Goal: Find specific page/section: Find specific page/section

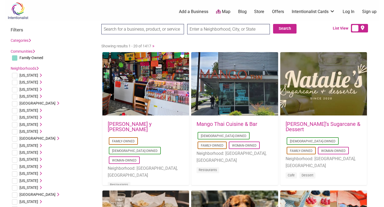
click at [15, 111] on input "checkbox" at bounding box center [14, 110] width 5 height 5
checkbox input "true"
click at [218, 28] on input "text" at bounding box center [228, 29] width 83 height 10
type input "santa clarita, CA"
click at [291, 28] on button "Search" at bounding box center [284, 29] width 23 height 10
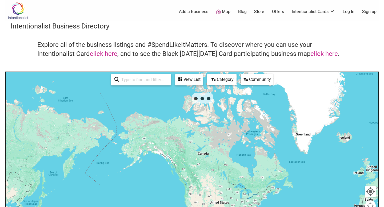
click at [384, 54] on body "× Menu 0 Add a Business Map Blog Store Offers Intentionalist Cards Buy Black Ca…" at bounding box center [192, 103] width 384 height 207
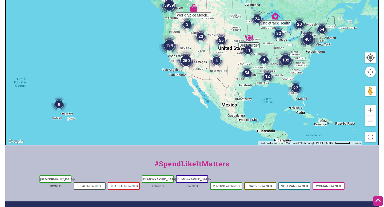
scroll to position [124, 0]
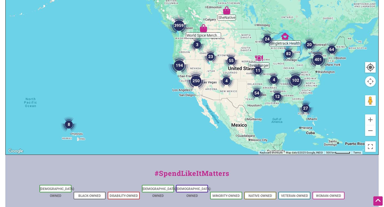
drag, startPoint x: 179, startPoint y: 82, endPoint x: 189, endPoint y: 93, distance: 14.9
click at [189, 93] on div at bounding box center [192, 50] width 373 height 207
click at [372, 120] on button "Zoom in" at bounding box center [370, 120] width 11 height 11
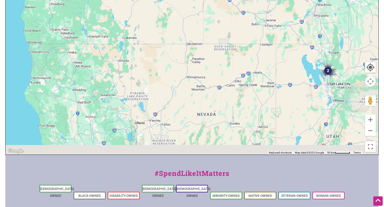
drag, startPoint x: 225, startPoint y: 108, endPoint x: 209, endPoint y: 35, distance: 74.2
click at [209, 35] on div at bounding box center [192, 50] width 373 height 207
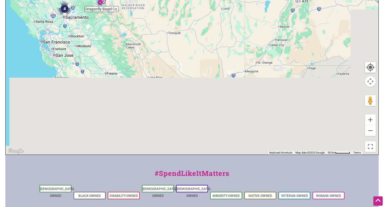
drag, startPoint x: 207, startPoint y: 105, endPoint x: 175, endPoint y: -33, distance: 141.3
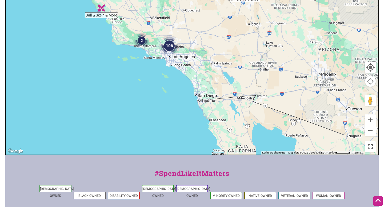
drag, startPoint x: 170, startPoint y: 83, endPoint x: 199, endPoint y: -15, distance: 102.1
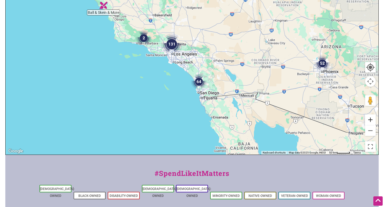
click at [372, 119] on button "Zoom in" at bounding box center [370, 120] width 11 height 11
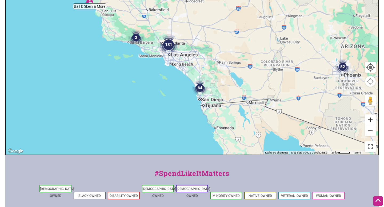
click at [372, 119] on button "Zoom in" at bounding box center [370, 120] width 11 height 11
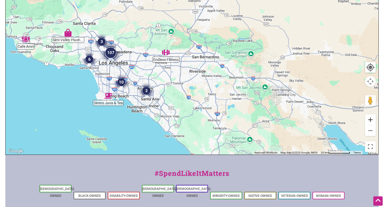
click at [367, 118] on button "Zoom in" at bounding box center [370, 120] width 11 height 11
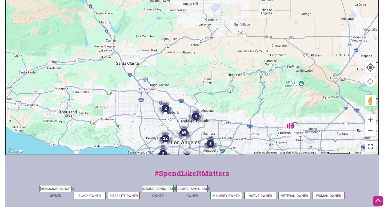
drag, startPoint x: 71, startPoint y: 51, endPoint x: 224, endPoint y: 118, distance: 166.8
click at [224, 118] on div at bounding box center [192, 50] width 373 height 207
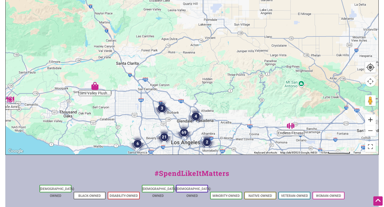
click at [372, 123] on button "Zoom in" at bounding box center [370, 120] width 11 height 11
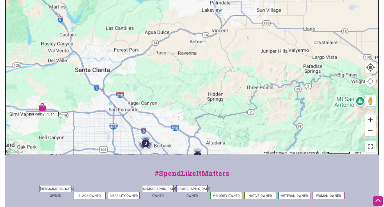
click at [372, 123] on button "Zoom in" at bounding box center [370, 120] width 11 height 11
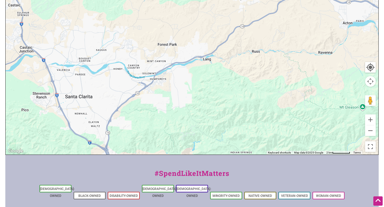
drag, startPoint x: 160, startPoint y: 124, endPoint x: 295, endPoint y: 121, distance: 135.2
click at [295, 121] on div at bounding box center [192, 50] width 373 height 207
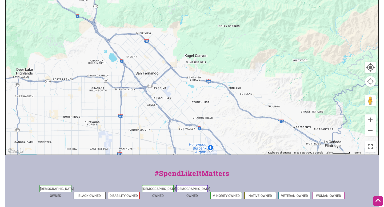
drag, startPoint x: 208, startPoint y: 138, endPoint x: 196, endPoint y: 11, distance: 128.0
click at [196, 11] on div at bounding box center [192, 50] width 373 height 207
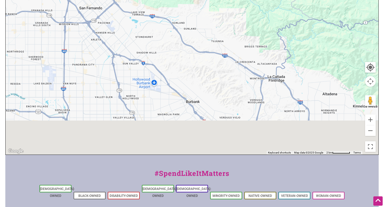
drag, startPoint x: 209, startPoint y: 88, endPoint x: 153, endPoint y: 23, distance: 86.2
click at [153, 23] on div at bounding box center [192, 50] width 373 height 207
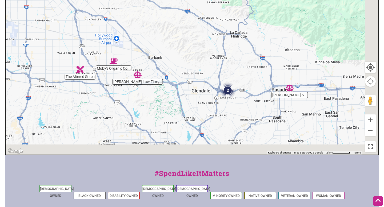
drag, startPoint x: 182, startPoint y: 94, endPoint x: 144, endPoint y: 49, distance: 58.7
click at [144, 49] on div at bounding box center [192, 50] width 373 height 207
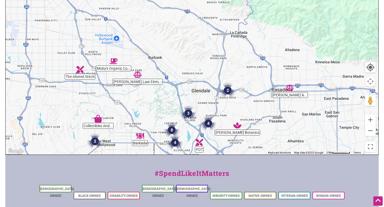
click at [227, 90] on img "2" at bounding box center [228, 91] width 16 height 16
